Goal: Task Accomplishment & Management: Manage account settings

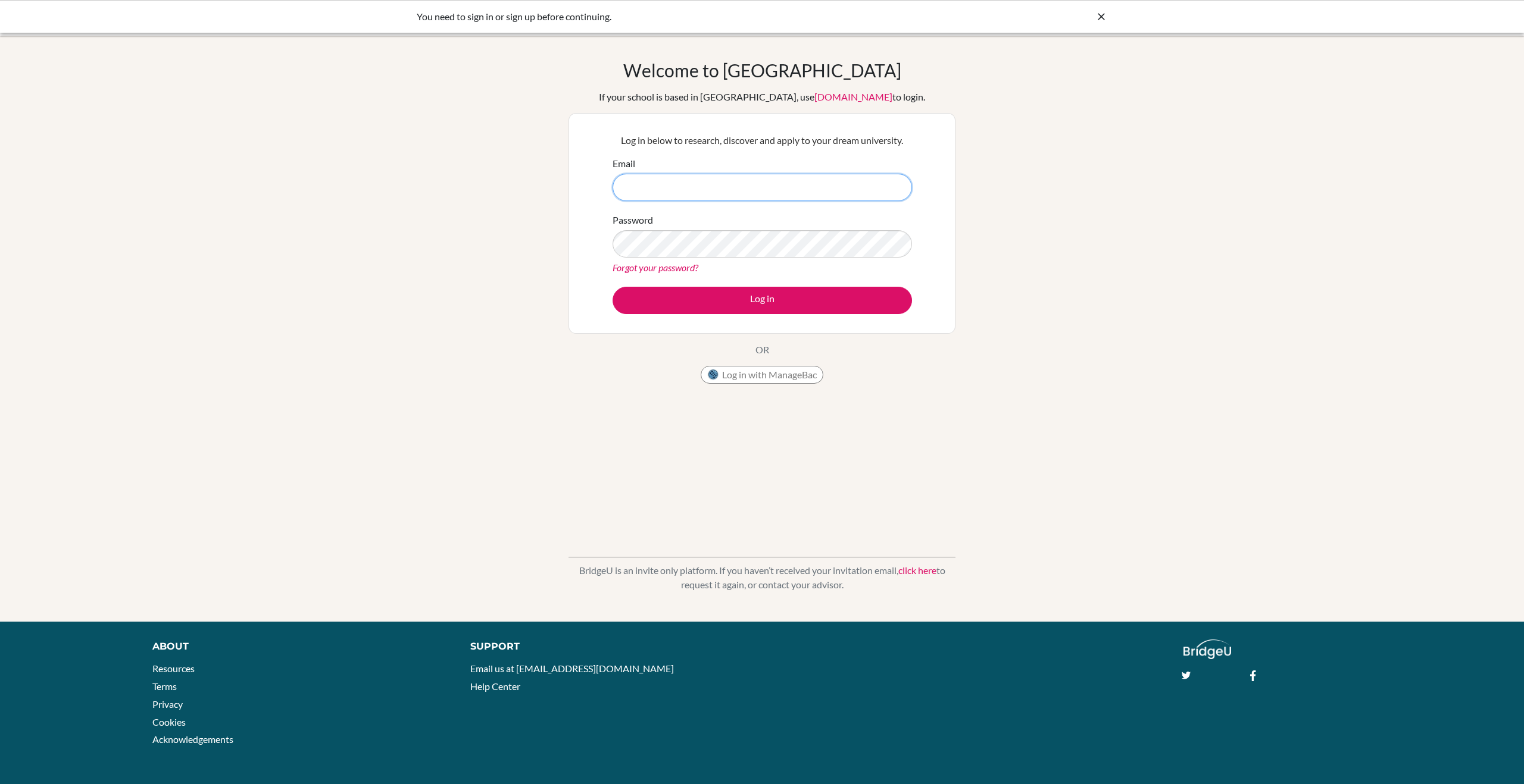
click at [813, 188] on input "Email" at bounding box center [762, 187] width 299 height 28
type input "[EMAIL_ADDRESS][DOMAIN_NAME]"
click at [714, 311] on button "Log in" at bounding box center [762, 300] width 299 height 28
click at [613, 287] on button "Log in" at bounding box center [762, 300] width 299 height 28
click at [717, 193] on input "[EMAIL_ADDRESS][DOMAIN_NAME]" at bounding box center [762, 187] width 299 height 28
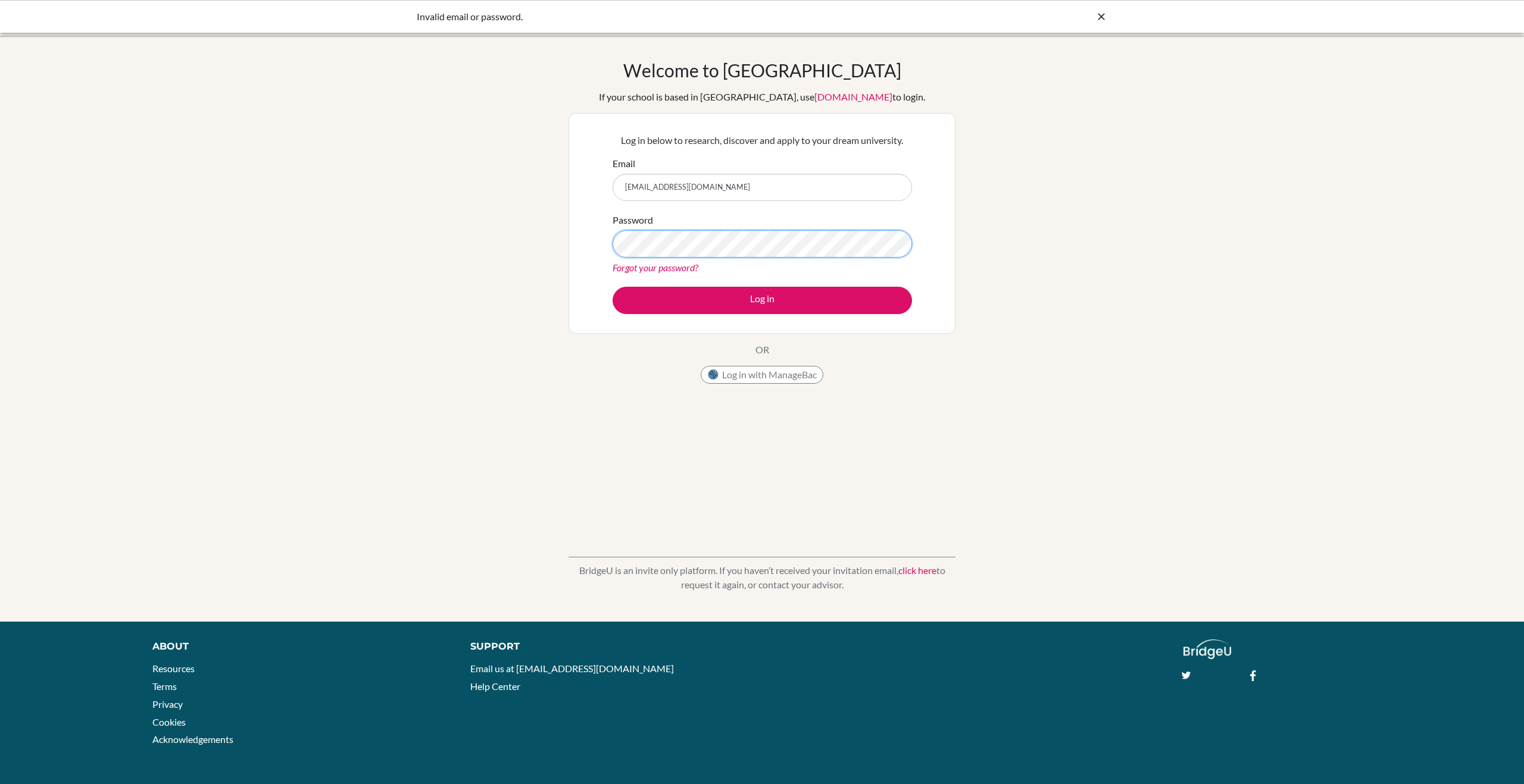
click at [613, 287] on button "Log in" at bounding box center [762, 300] width 299 height 28
click at [728, 182] on input "[EMAIL_ADDRESS][DOMAIN_NAME]" at bounding box center [762, 187] width 299 height 28
drag, startPoint x: 726, startPoint y: 185, endPoint x: 603, endPoint y: 187, distance: 123.0
click at [603, 187] on div "Log in below to research, discover and apply to your dream university. Email jc…" at bounding box center [761, 223] width 387 height 221
type input "jbryan26@bfacademy.de"
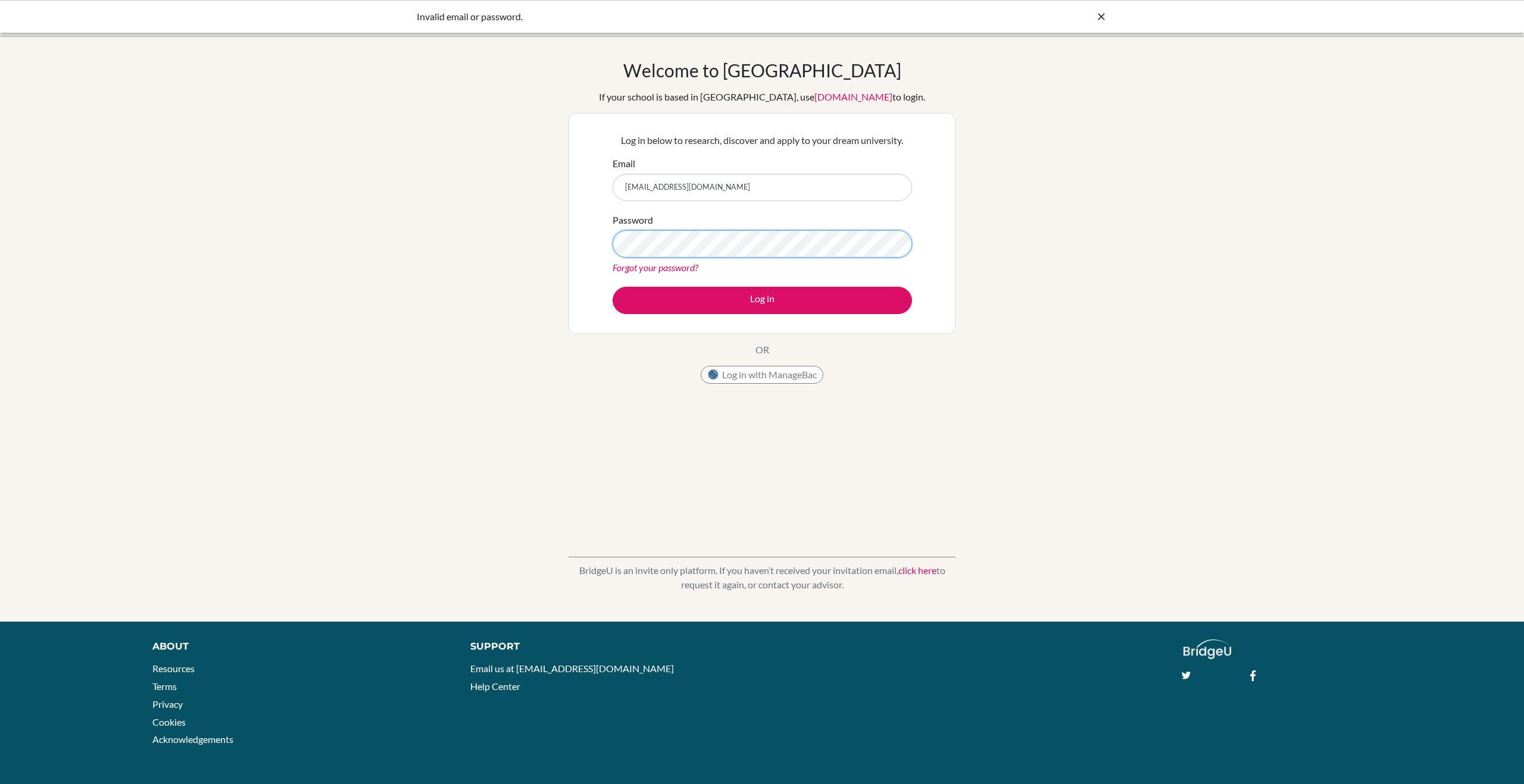
click at [613, 287] on button "Log in" at bounding box center [762, 300] width 299 height 28
drag, startPoint x: 732, startPoint y: 184, endPoint x: 589, endPoint y: 185, distance: 143.0
click at [589, 185] on div "Log in below to research, discover and apply to your dream university. Email jb…" at bounding box center [761, 223] width 387 height 221
type input "[EMAIL_ADDRESS][DOMAIN_NAME]"
click at [613, 287] on button "Log in" at bounding box center [762, 300] width 299 height 28
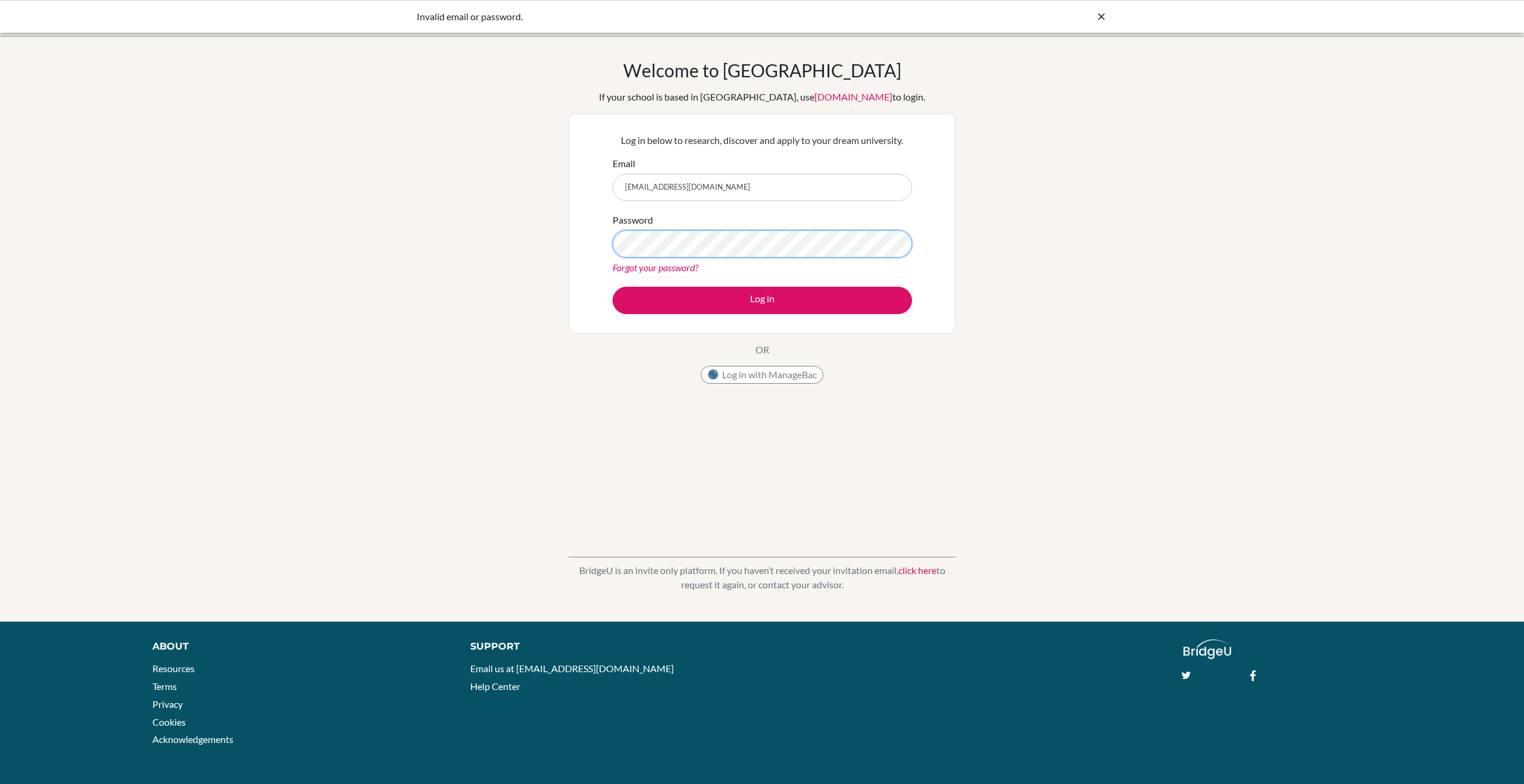
click at [613, 287] on button "Log in" at bounding box center [762, 300] width 299 height 28
